Goal: Task Accomplishment & Management: Use online tool/utility

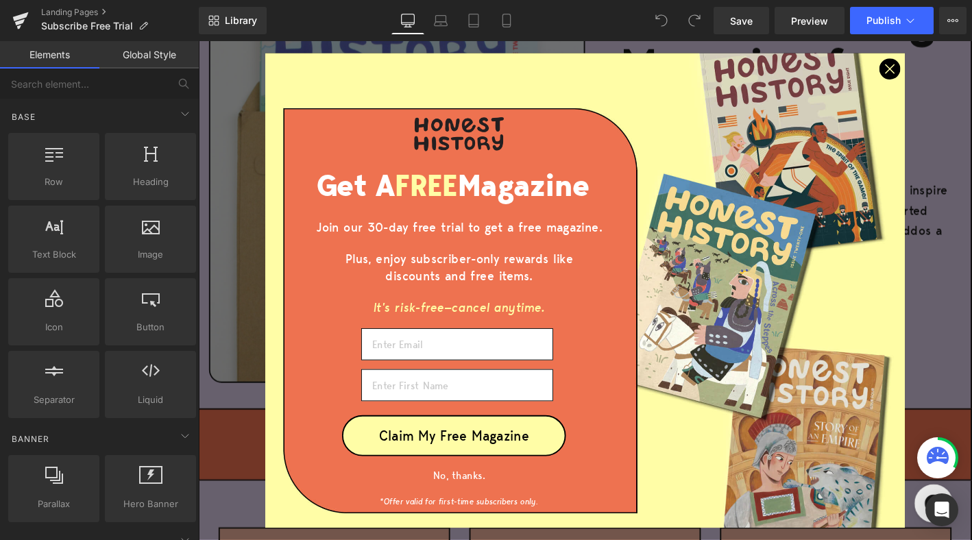
click at [944, 75] on icon "Close dialog" at bounding box center [939, 71] width 9 height 9
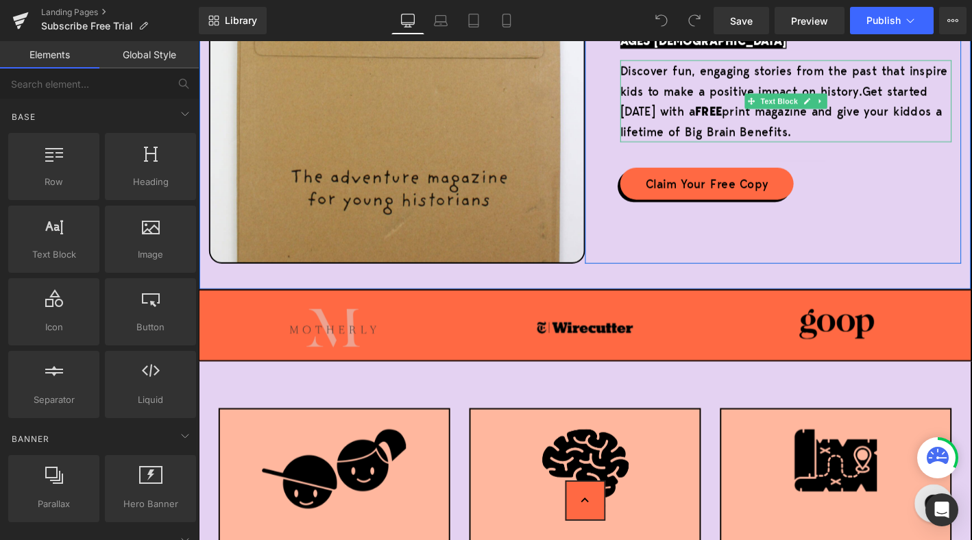
scroll to position [455, 0]
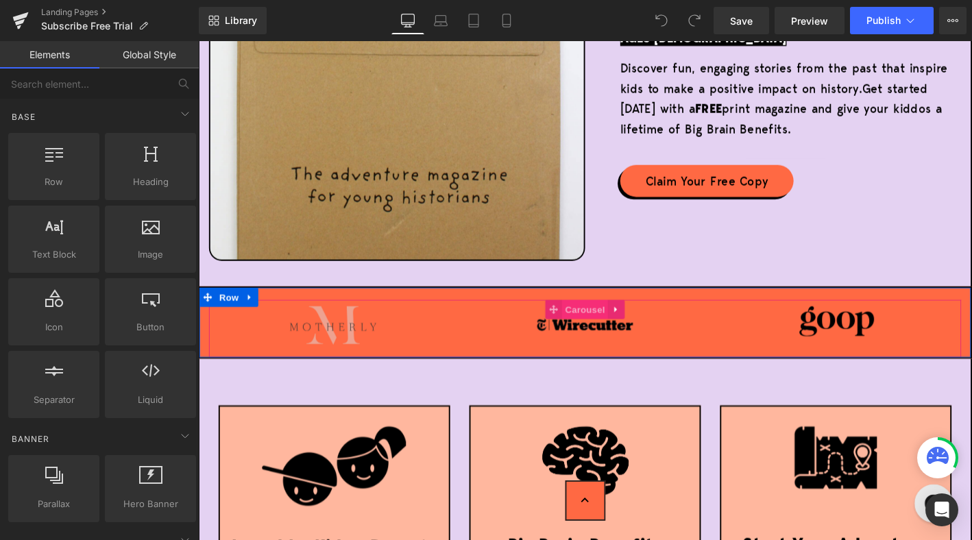
click at [610, 333] on span "Carousel" at bounding box center [612, 329] width 49 height 21
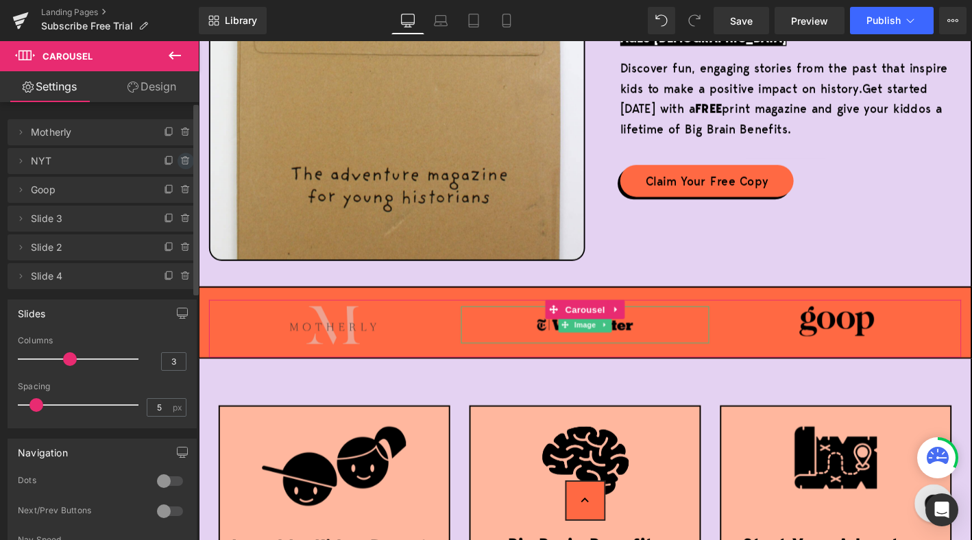
click at [180, 163] on icon at bounding box center [185, 161] width 11 height 11
click at [169, 163] on button "Delete" at bounding box center [170, 162] width 43 height 18
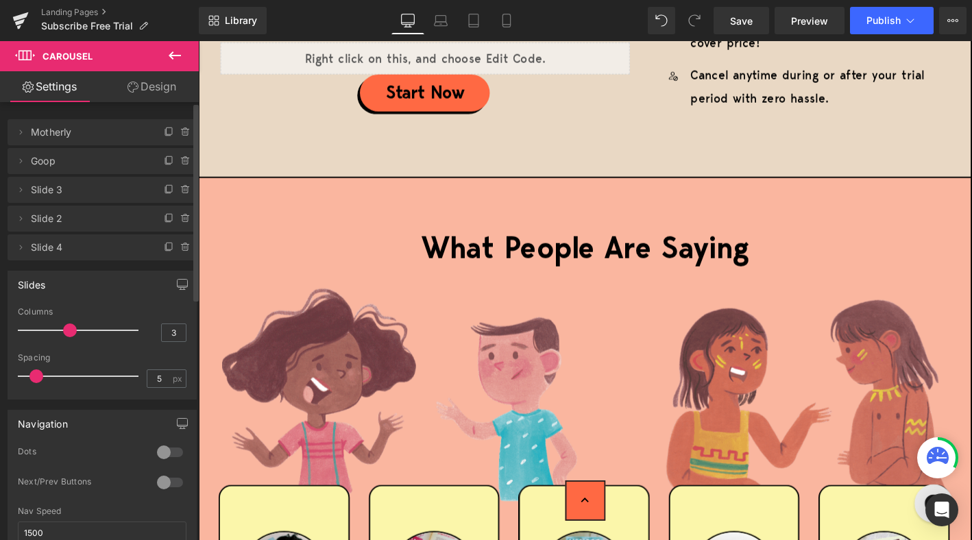
scroll to position [2635, 0]
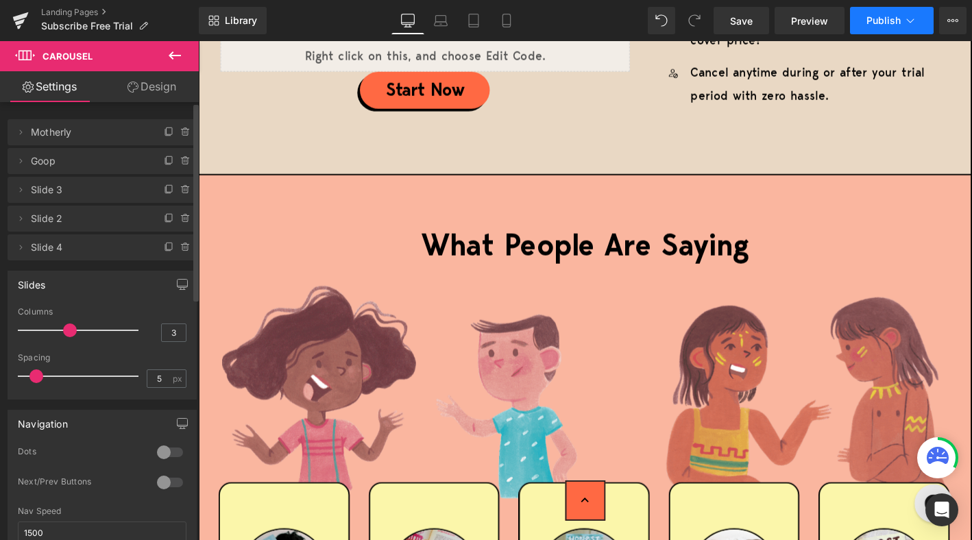
click at [883, 25] on span "Publish" at bounding box center [884, 20] width 34 height 11
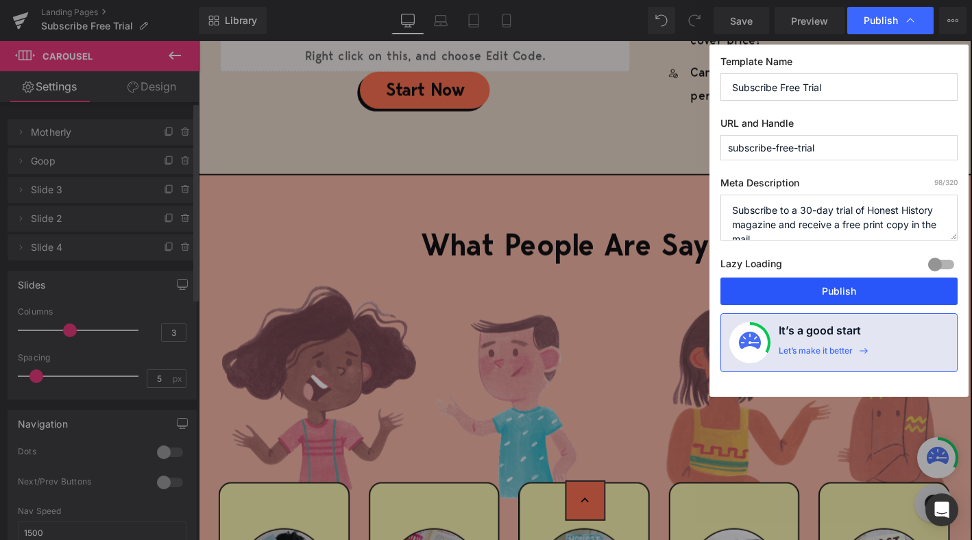
click at [833, 293] on button "Publish" at bounding box center [839, 291] width 237 height 27
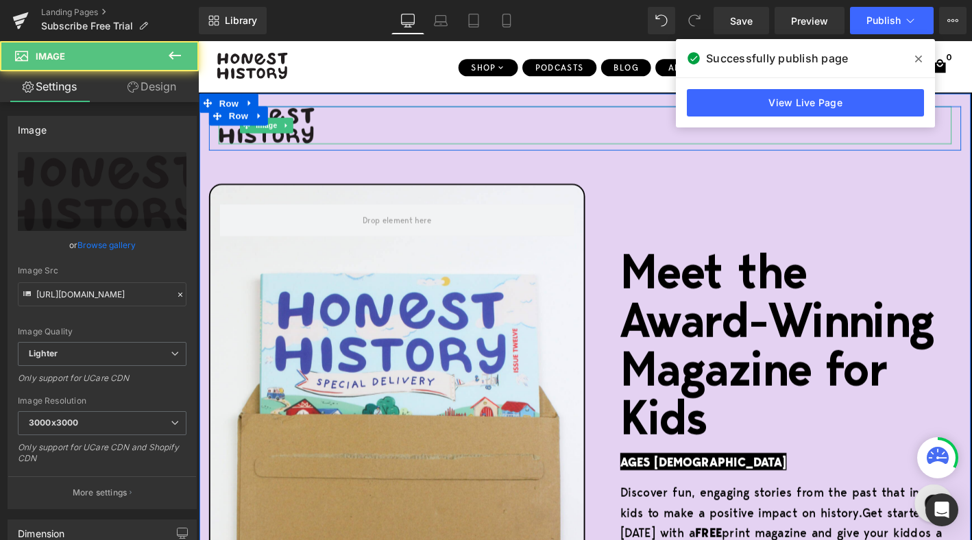
click at [266, 141] on img at bounding box center [271, 131] width 103 height 40
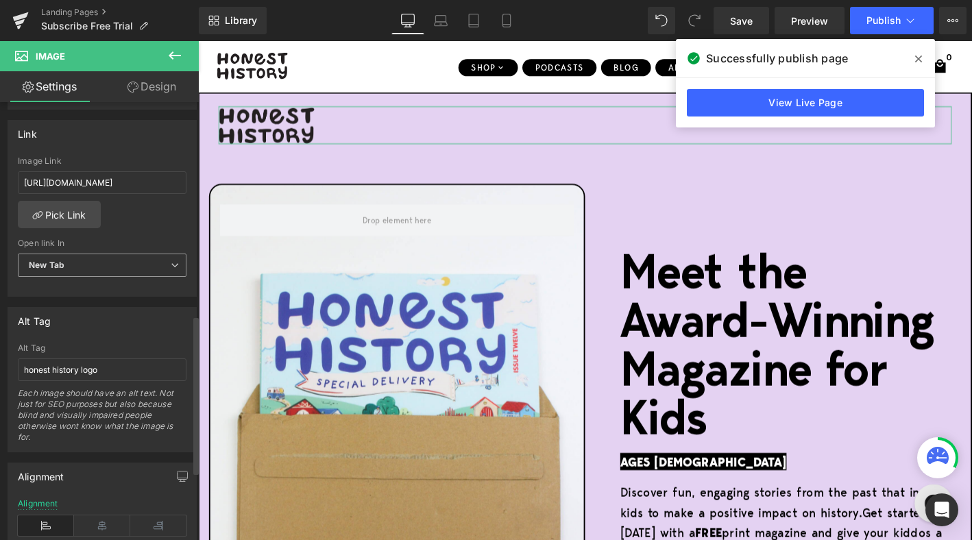
scroll to position [589, 0]
click at [103, 263] on span "New Tab" at bounding box center [102, 261] width 169 height 24
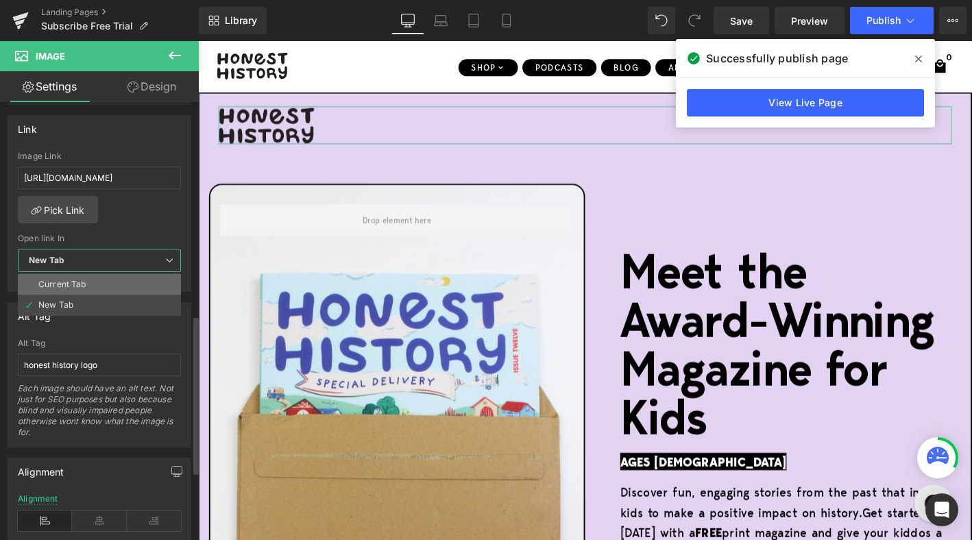
click at [98, 280] on li "Current Tab" at bounding box center [99, 284] width 163 height 21
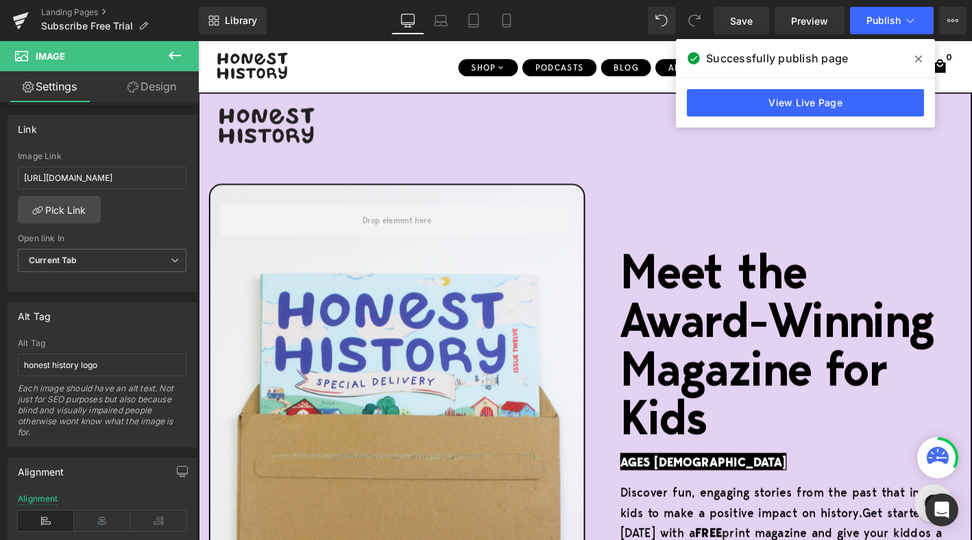
click at [176, 56] on icon at bounding box center [175, 55] width 12 height 8
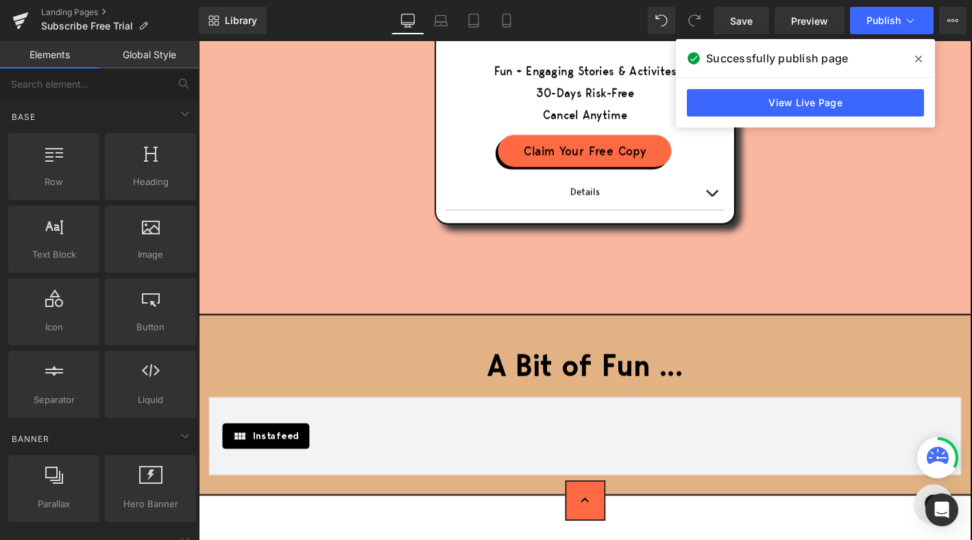
scroll to position [4055, 0]
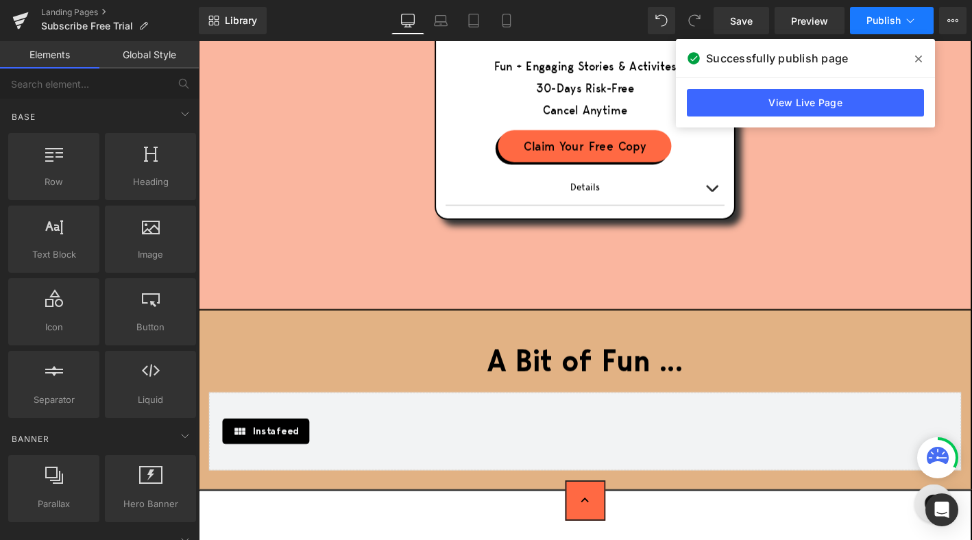
click at [883, 18] on span "Publish" at bounding box center [884, 20] width 34 height 11
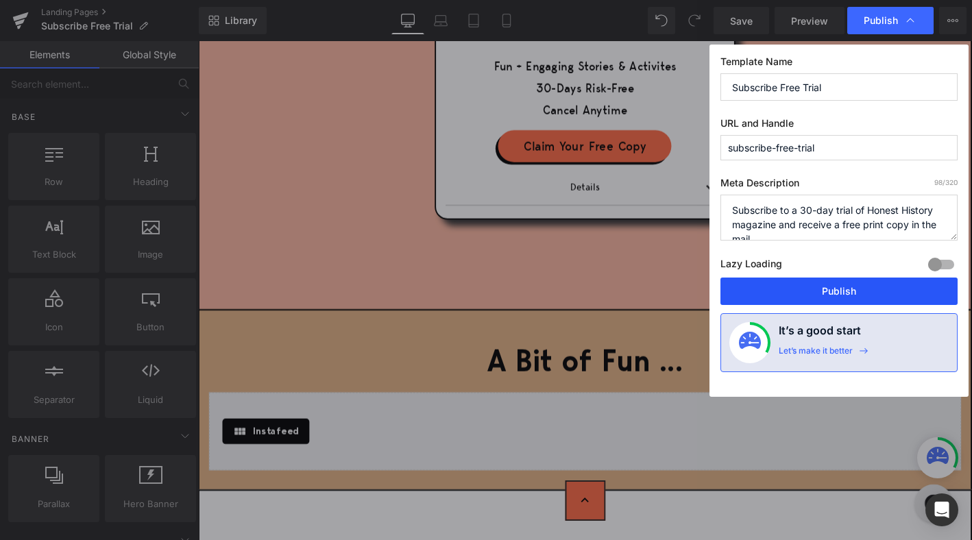
click at [817, 287] on button "Publish" at bounding box center [839, 291] width 237 height 27
